Goal: Find specific fact: Find specific fact

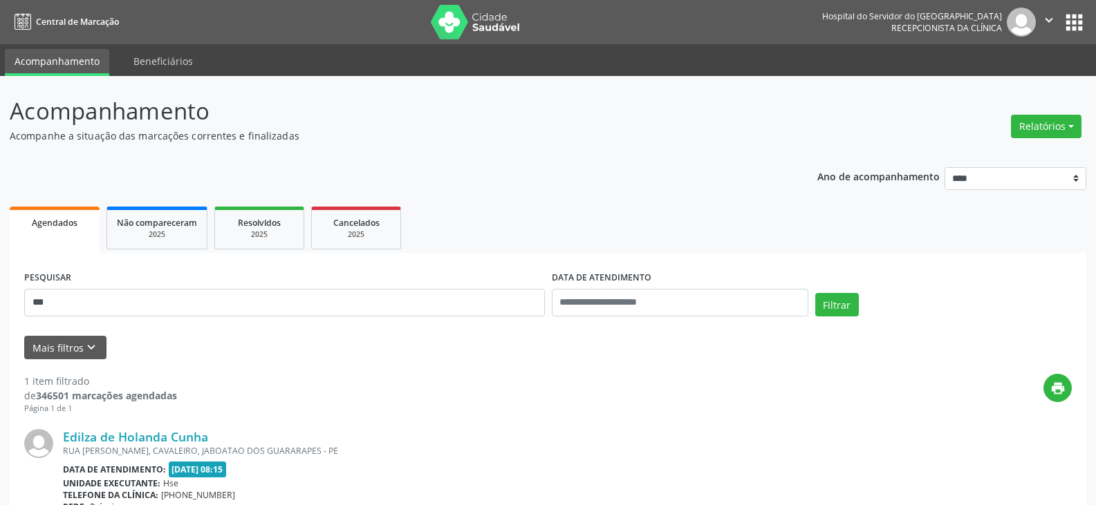
scroll to position [145, 0]
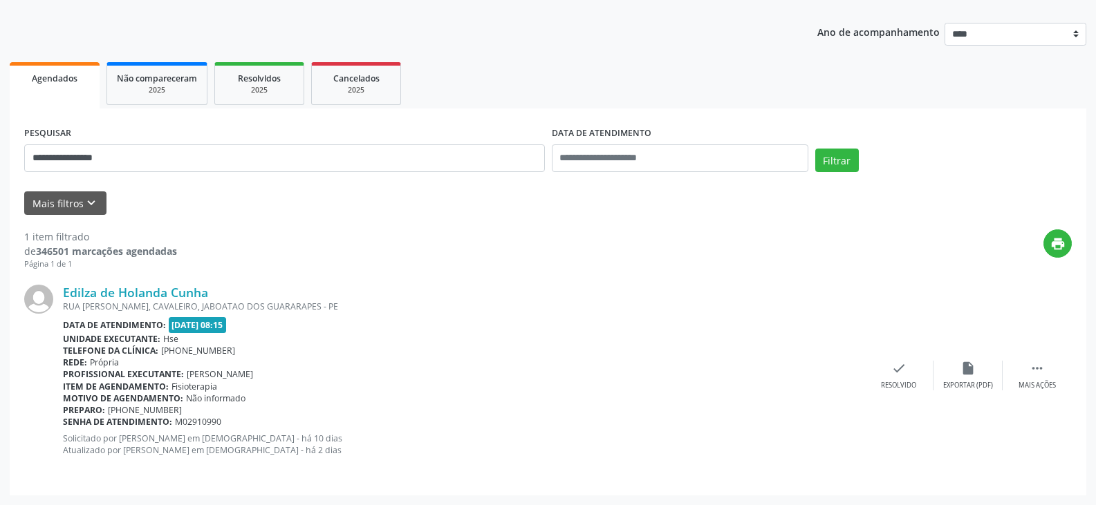
click at [815, 149] on button "Filtrar" at bounding box center [837, 161] width 44 height 24
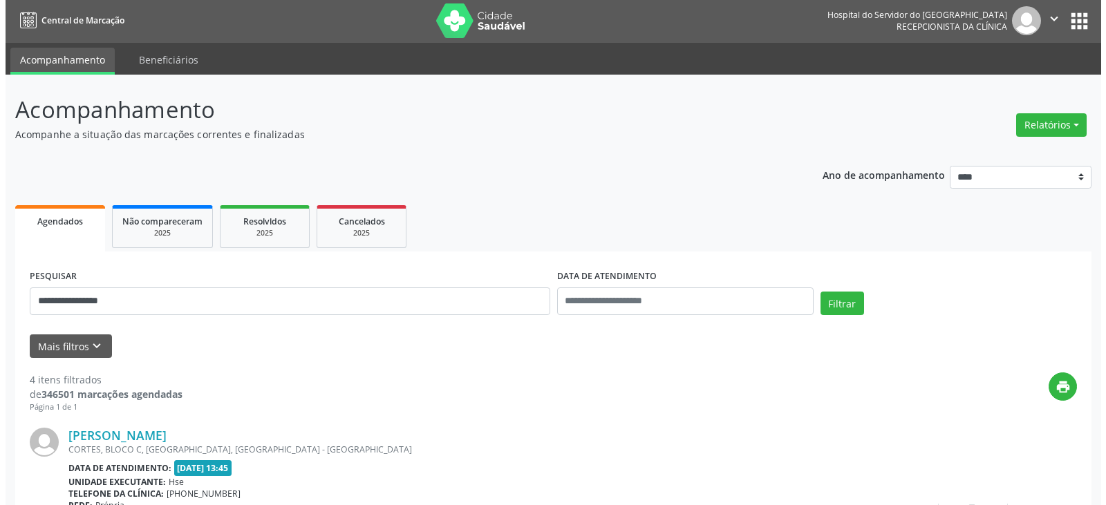
scroll to position [0, 0]
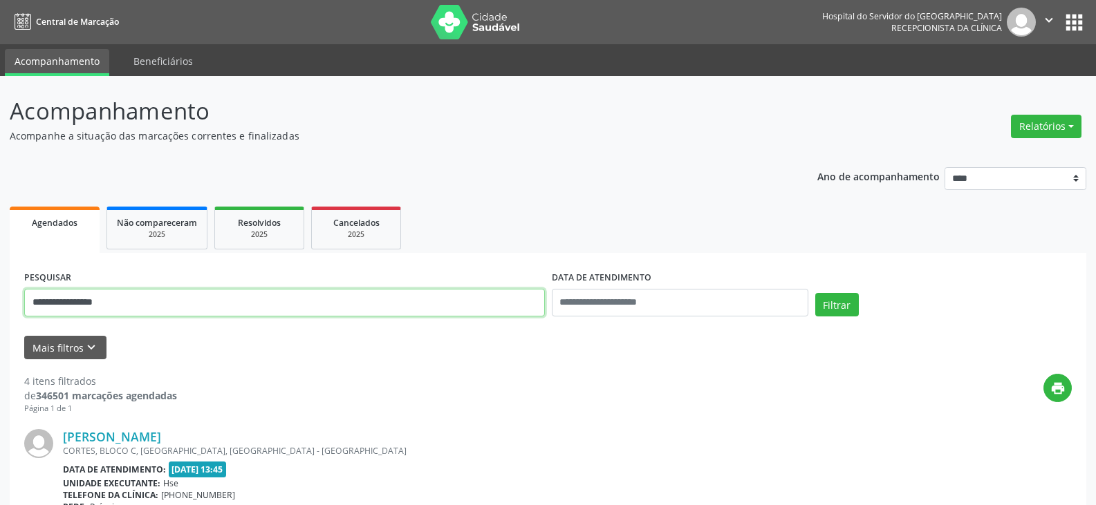
click at [138, 302] on input "**********" at bounding box center [284, 303] width 521 height 28
click at [138, 299] on input "**********" at bounding box center [284, 303] width 521 height 28
type input "**********"
click at [815, 293] on button "Filtrar" at bounding box center [837, 305] width 44 height 24
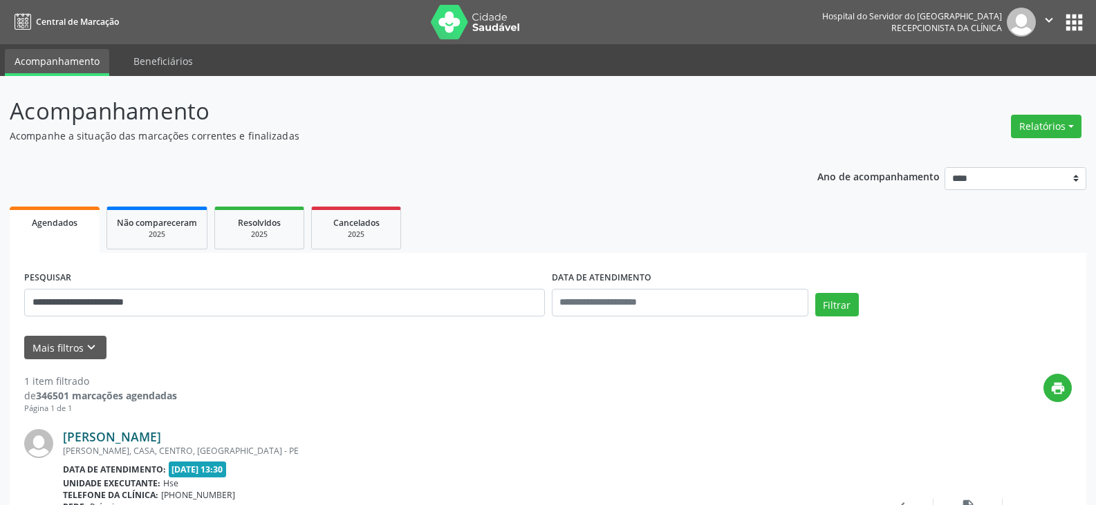
click at [161, 436] on link "[PERSON_NAME]" at bounding box center [112, 436] width 98 height 15
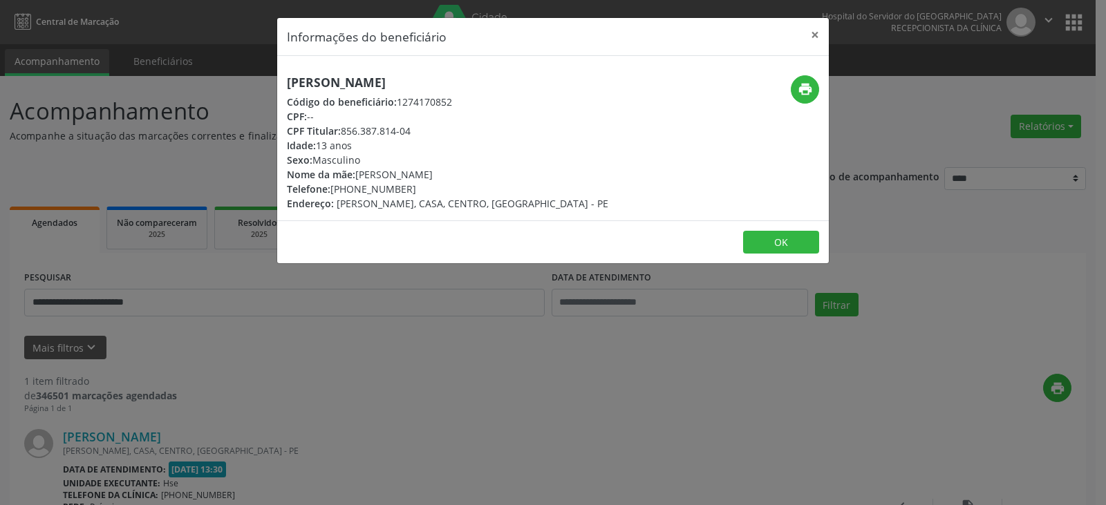
click at [791, 81] on div "print" at bounding box center [737, 89] width 165 height 28
click at [808, 91] on icon "print" at bounding box center [805, 89] width 15 height 15
click at [444, 172] on div "Nome da mãe: [PERSON_NAME]" at bounding box center [448, 174] width 322 height 15
drag, startPoint x: 464, startPoint y: 174, endPoint x: 358, endPoint y: 179, distance: 105.9
click at [358, 179] on div "Nome da mãe: [PERSON_NAME]" at bounding box center [448, 174] width 322 height 15
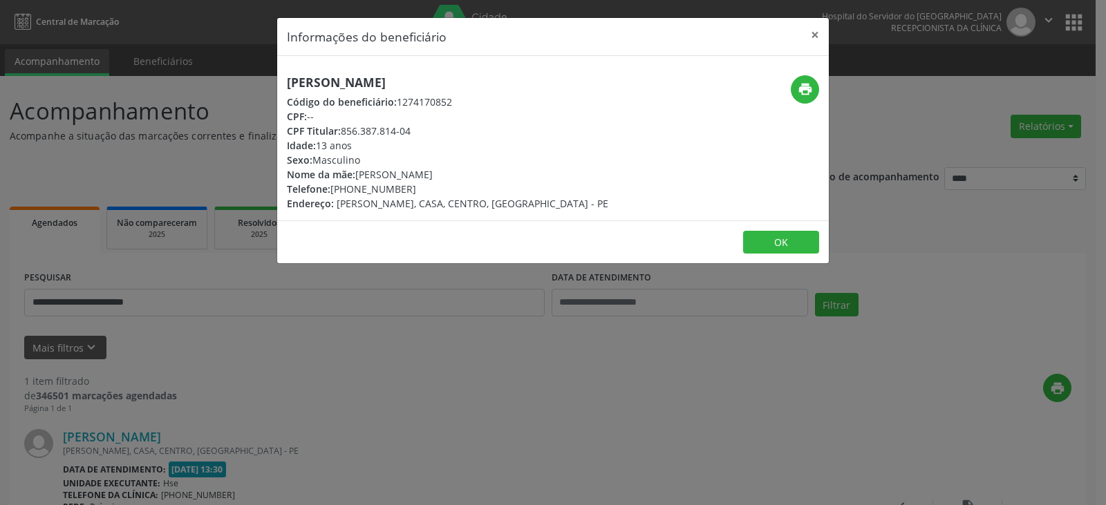
copy div "[PERSON_NAME]"
drag, startPoint x: 437, startPoint y: 130, endPoint x: 344, endPoint y: 133, distance: 92.7
click at [344, 133] on div "CPF Titular: 856.387.814-04" at bounding box center [448, 131] width 322 height 15
copy div "856.387.814-04"
click at [406, 130] on div "CPF Titular: 856.387.814-04" at bounding box center [448, 131] width 322 height 15
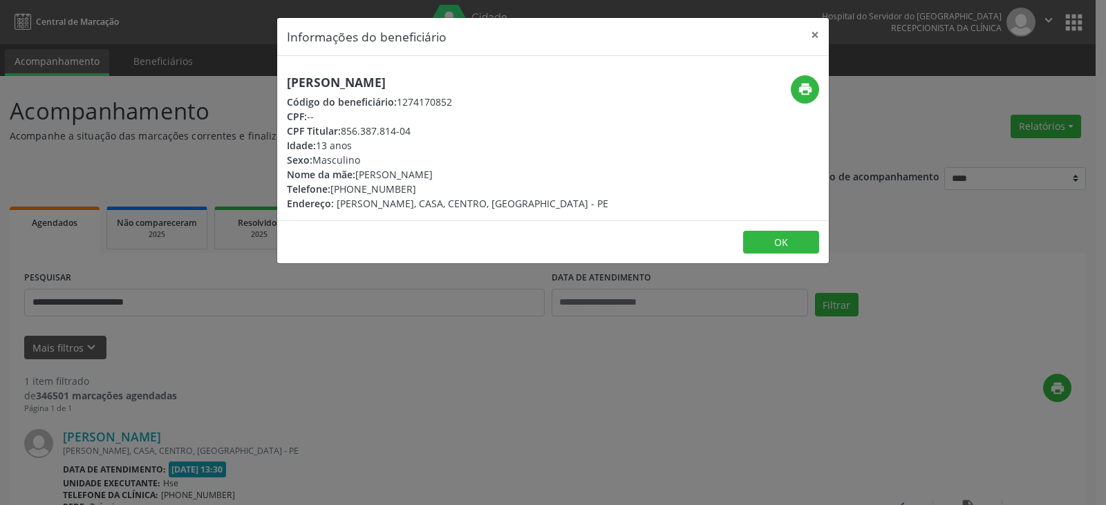
drag, startPoint x: 463, startPoint y: 174, endPoint x: 360, endPoint y: 176, distance: 103.1
click at [360, 176] on div "Nome da mãe: [PERSON_NAME]" at bounding box center [448, 174] width 322 height 15
